Goal: Task Accomplishment & Management: Use online tool/utility

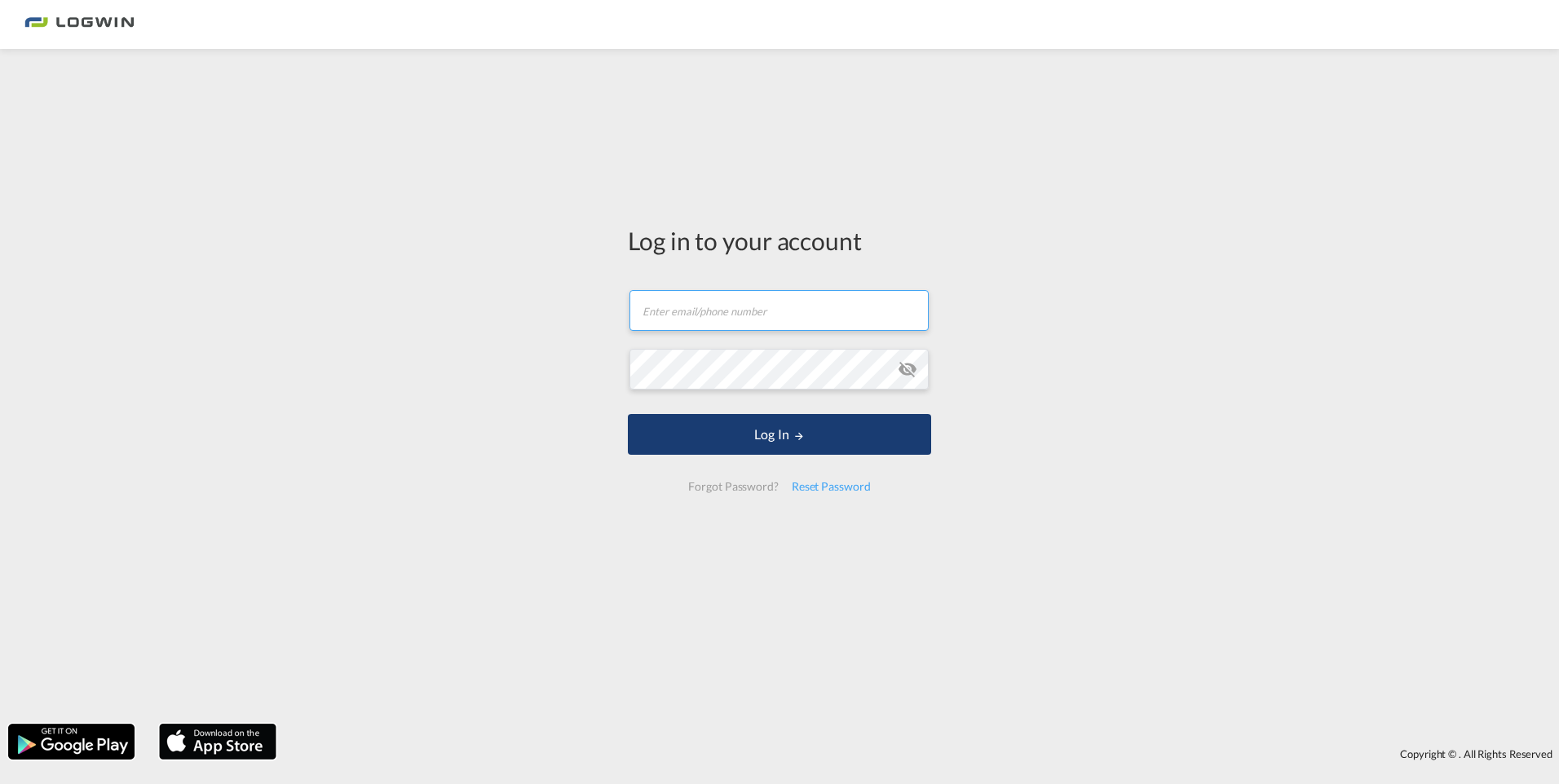
type input "[PERSON_NAME][EMAIL_ADDRESS][PERSON_NAME][DOMAIN_NAME]"
click at [784, 429] on button "Log In" at bounding box center [779, 434] width 303 height 41
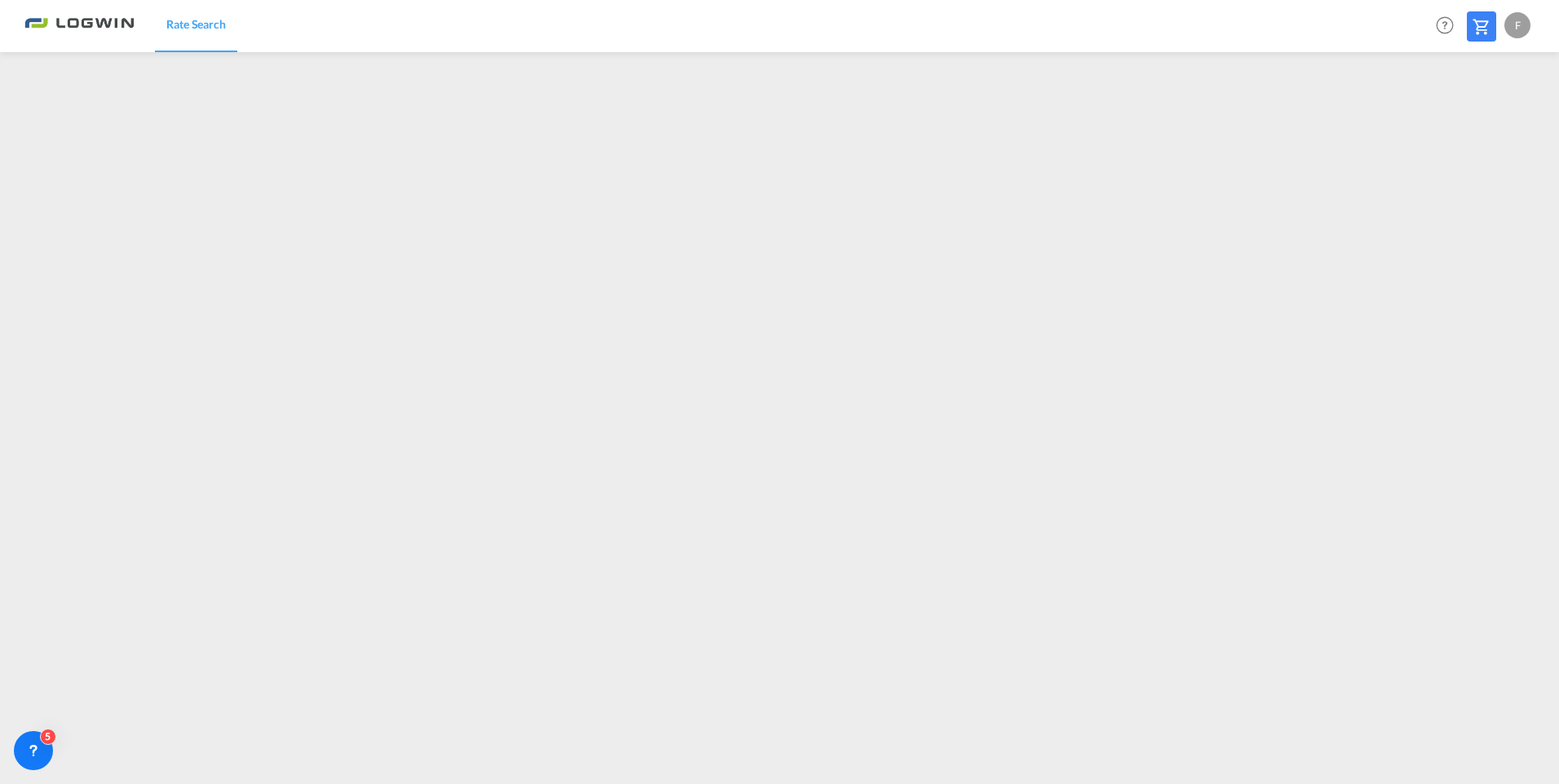
click at [1517, 29] on div "F" at bounding box center [1517, 25] width 26 height 26
click at [1474, 122] on button "Logout" at bounding box center [1499, 124] width 106 height 32
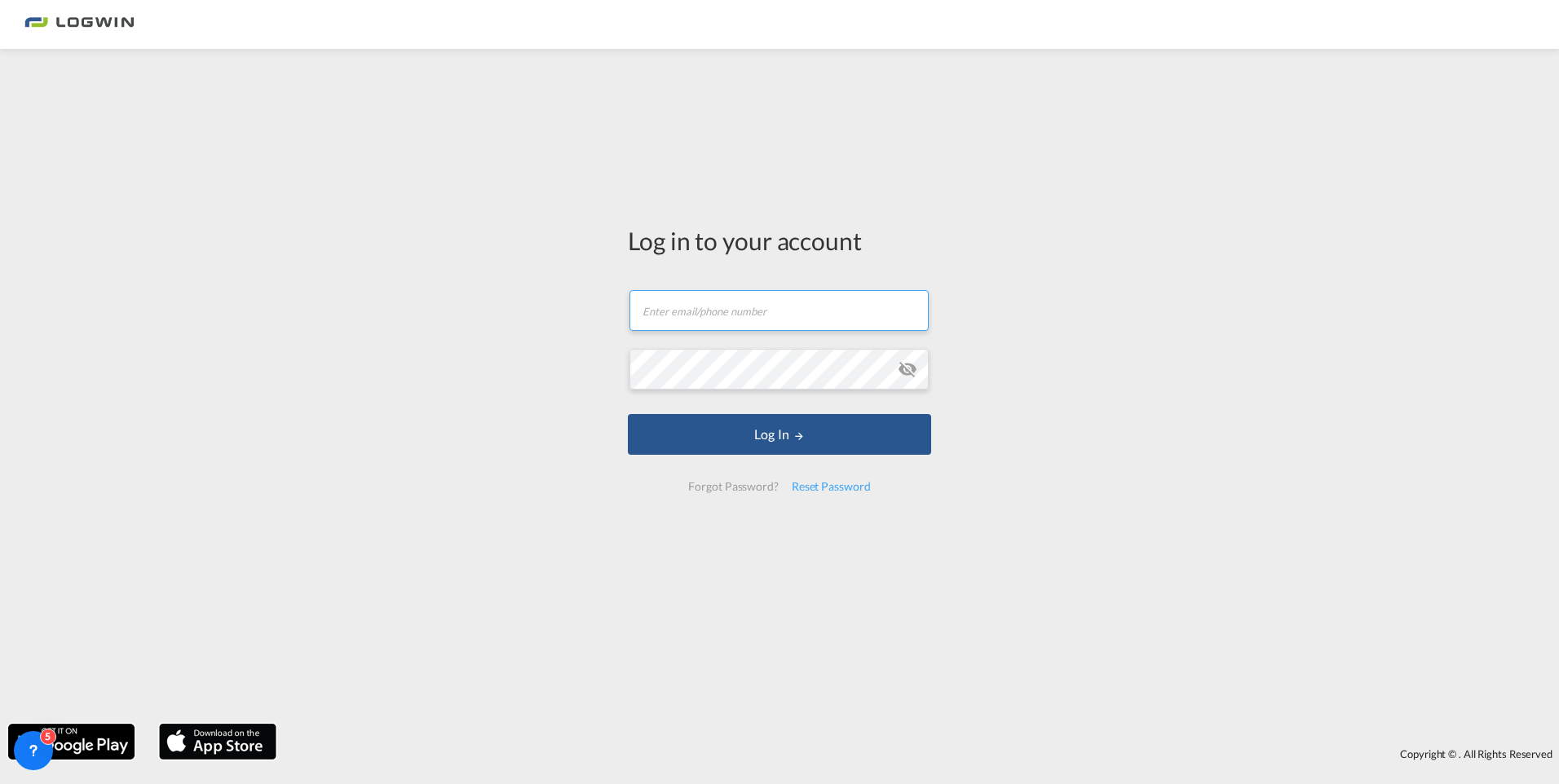
type input "[PERSON_NAME][EMAIL_ADDRESS][PERSON_NAME][DOMAIN_NAME]"
